Goal: Browse casually: Explore the website without a specific task or goal

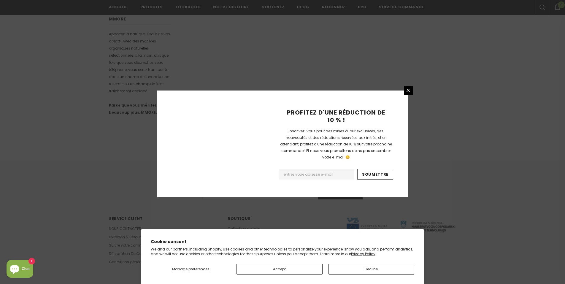
scroll to position [339, 0]
